Goal: Task Accomplishment & Management: Manage account settings

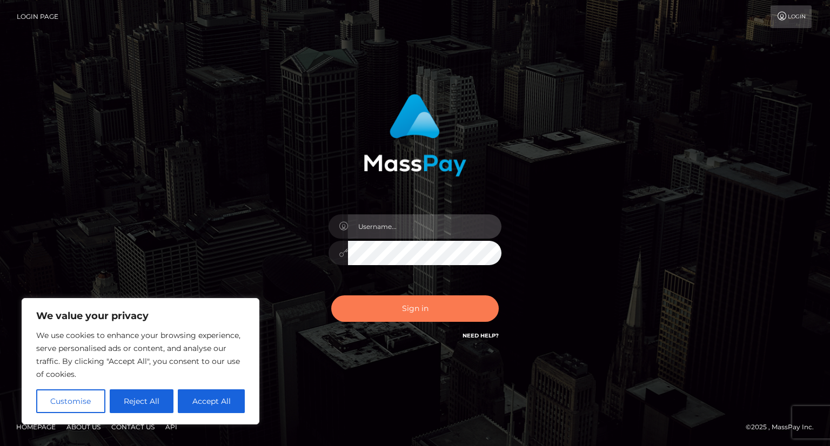
type input "[PERSON_NAME]"
click at [414, 317] on button "Sign in" at bounding box center [414, 309] width 167 height 26
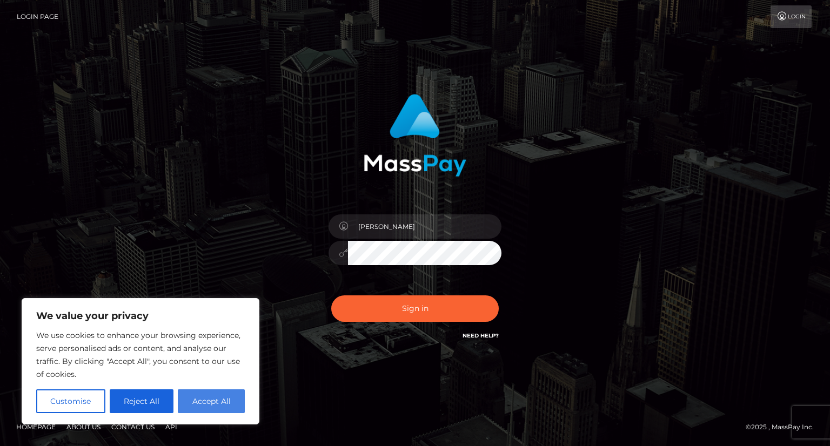
click at [217, 405] on button "Accept All" at bounding box center [211, 402] width 67 height 24
checkbox input "true"
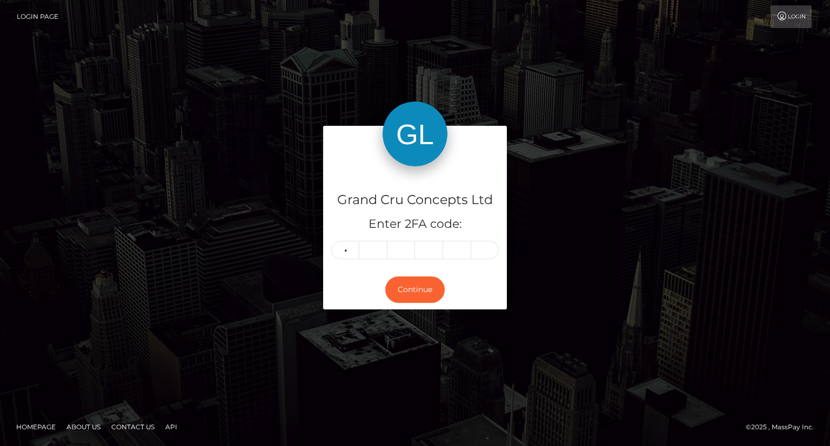
type input "0"
type input "8"
type input "1"
type input "0"
type input "4"
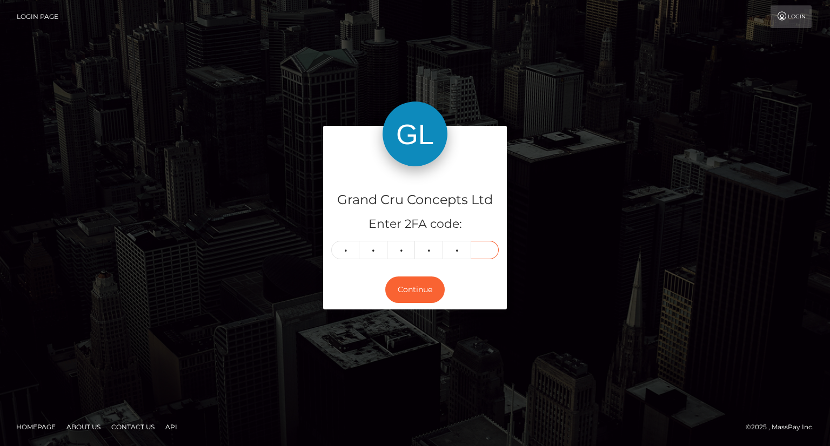
type input "9"
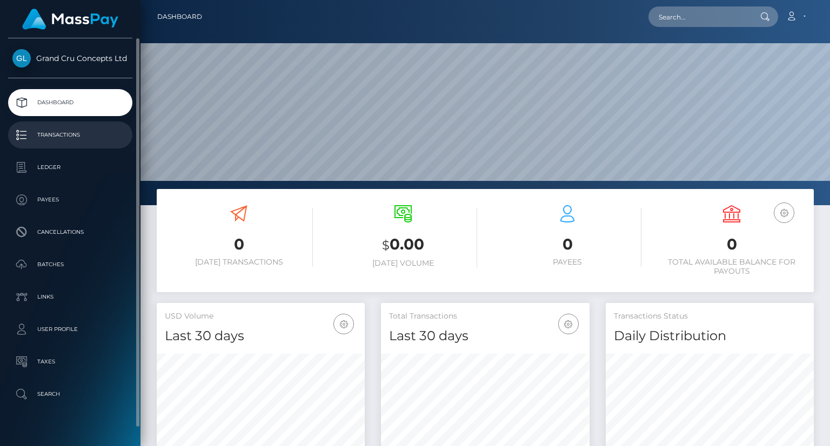
scroll to position [191, 207]
click at [71, 132] on p "Transactions" at bounding box center [70, 135] width 116 height 16
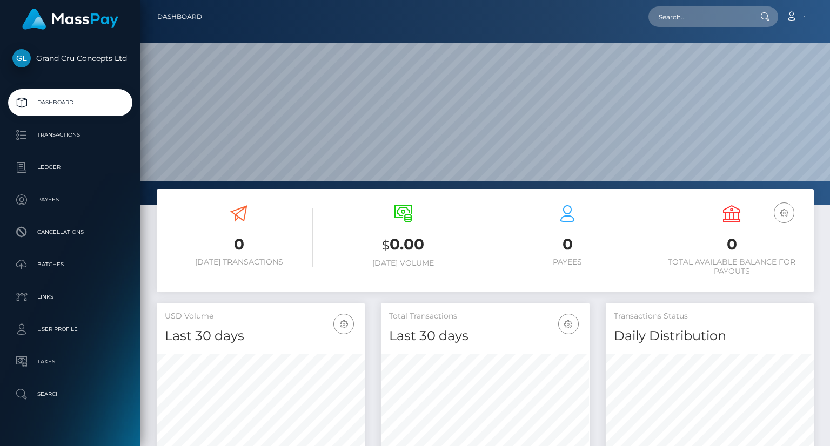
scroll to position [191, 207]
